Goal: Find specific page/section: Find specific page/section

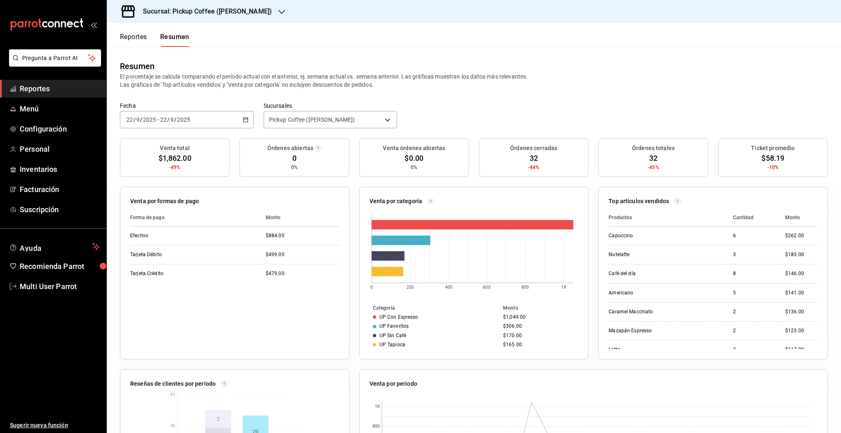
click at [233, 12] on h3 "Sucursal: Pickup Coffee ([PERSON_NAME])" at bounding box center [204, 12] width 136 height 10
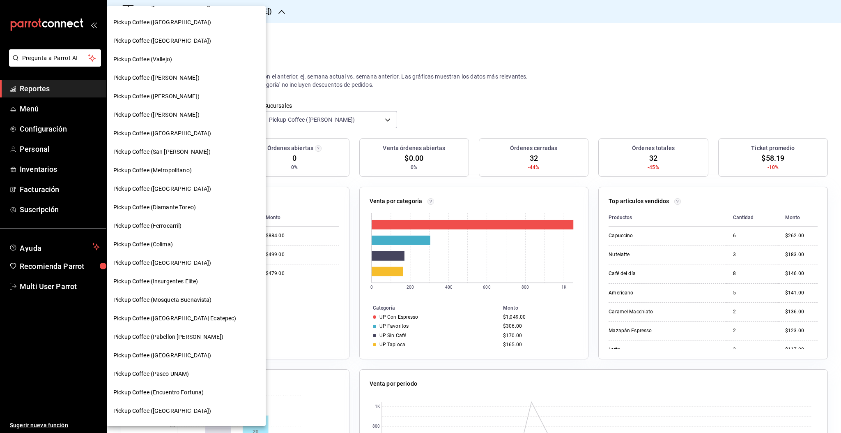
scroll to position [289, 0]
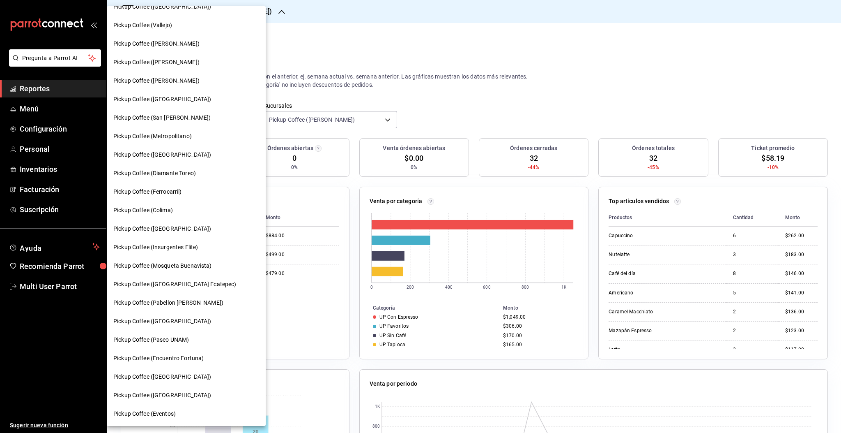
click at [166, 288] on span "Pickup Coffee ([GEOGRAPHIC_DATA] Ecatepec)" at bounding box center [174, 284] width 123 height 9
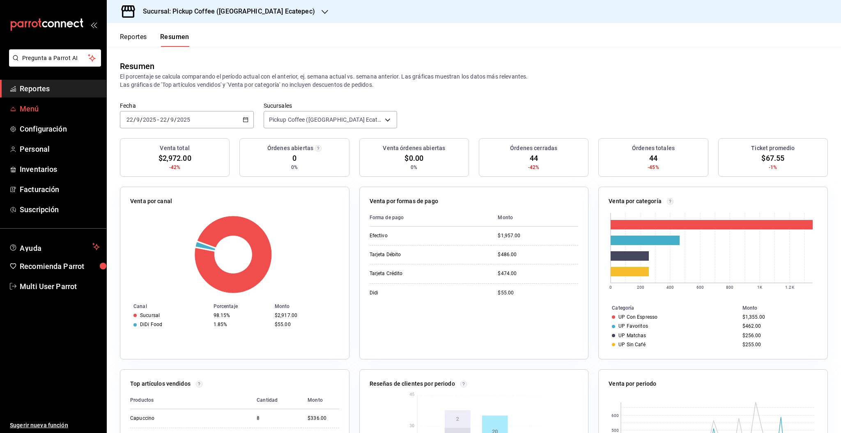
click at [28, 113] on span "Menú" at bounding box center [60, 108] width 80 height 11
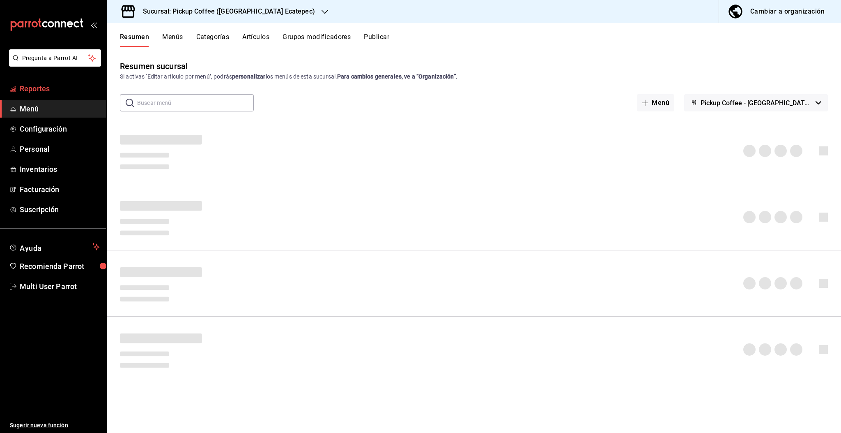
click at [35, 88] on span "Reportes" at bounding box center [60, 88] width 80 height 11
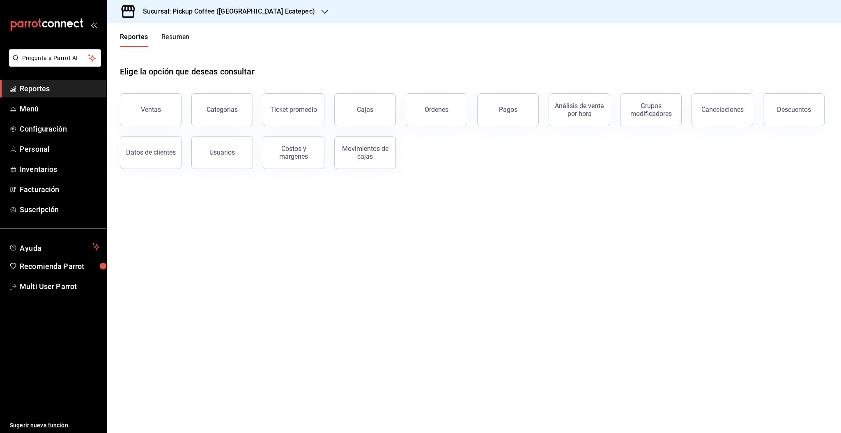
click at [167, 45] on button "Resumen" at bounding box center [175, 40] width 28 height 14
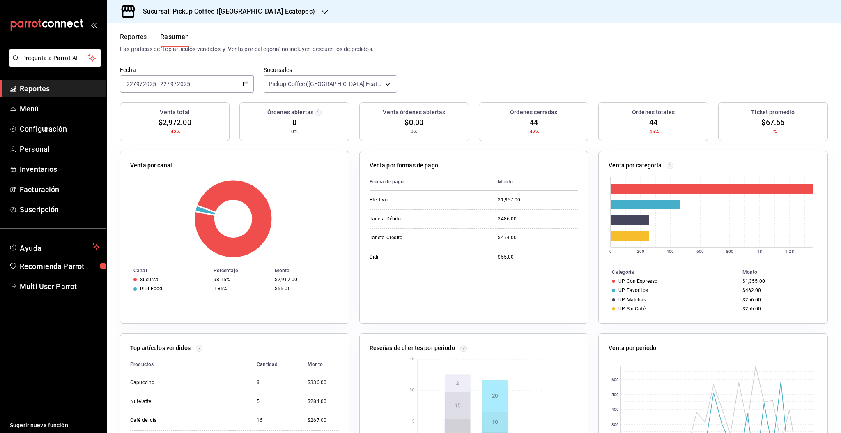
scroll to position [121, 0]
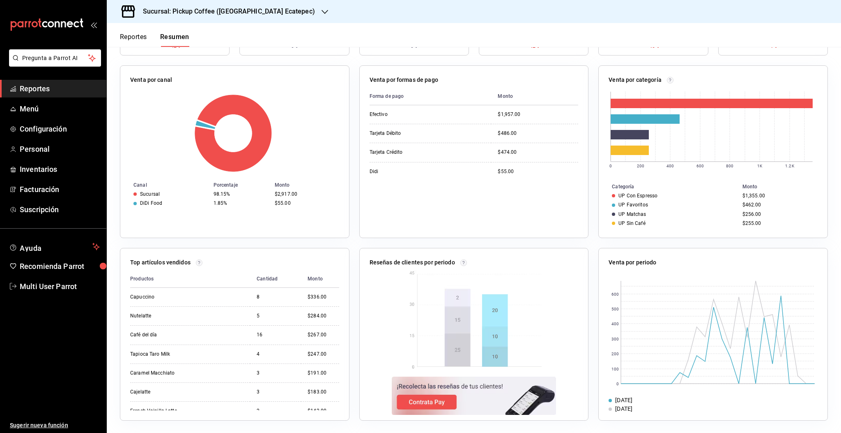
click at [38, 91] on span "Reportes" at bounding box center [60, 88] width 80 height 11
